Goal: Task Accomplishment & Management: Complete application form

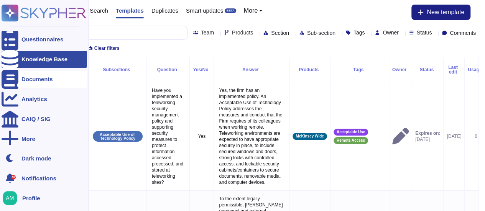
click at [51, 81] on div "Documents" at bounding box center [36, 79] width 31 height 6
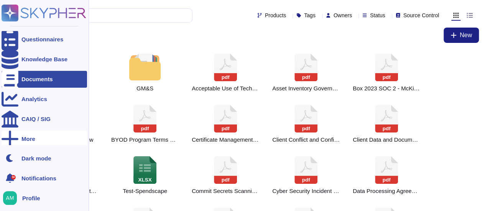
click at [33, 132] on div "More" at bounding box center [44, 139] width 85 height 17
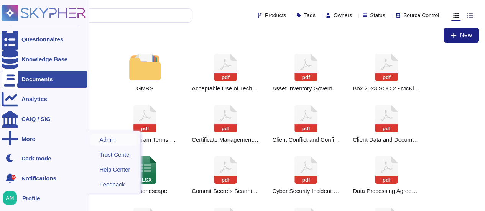
click at [108, 138] on span "Admin" at bounding box center [107, 140] width 16 height 6
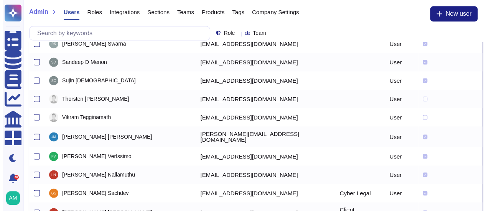
scroll to position [510, 0]
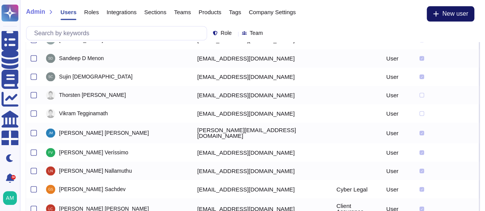
click at [442, 19] on button "New user" at bounding box center [451, 13] width 48 height 15
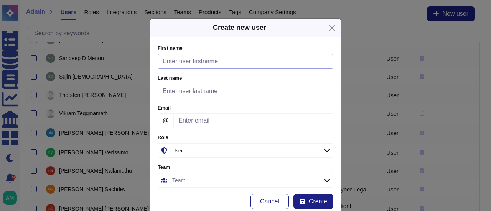
click at [212, 60] on input "First name" at bounding box center [246, 61] width 176 height 15
paste input "Maneet Kaur Datta"
drag, startPoint x: 182, startPoint y: 61, endPoint x: 215, endPoint y: 63, distance: 33.1
click at [215, 63] on input "Maneet Kaur Datta" at bounding box center [246, 61] width 176 height 15
type input "Maneet"
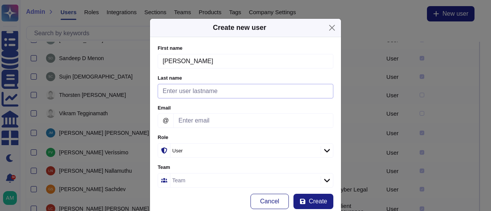
paste input "Kaur Datta"
type input "Kaur Datta"
paste input "Maneet_Kaur_Datta@mckinsey.com"
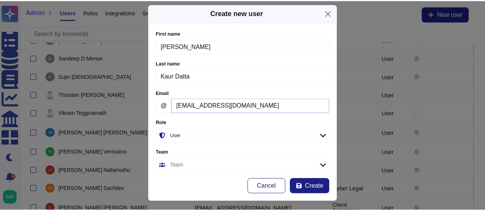
scroll to position [21, 0]
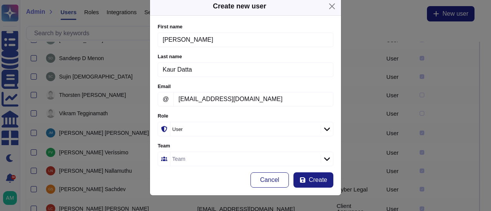
type input "Maneet_Kaur_Datta@mckinsey.com"
click at [216, 154] on div "Team" at bounding box center [244, 159] width 148 height 14
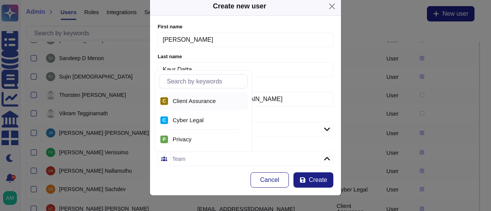
click at [202, 103] on span "Client Assurance" at bounding box center [194, 101] width 43 height 7
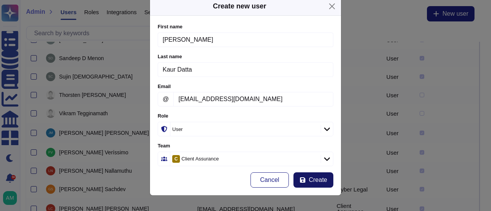
click at [311, 177] on span "Create" at bounding box center [318, 180] width 18 height 6
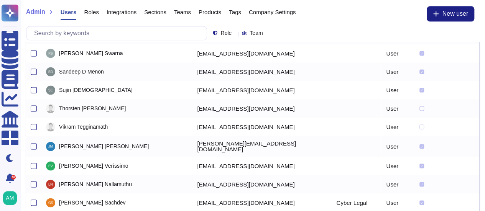
scroll to position [528, 0]
